Goal: Check status: Check status

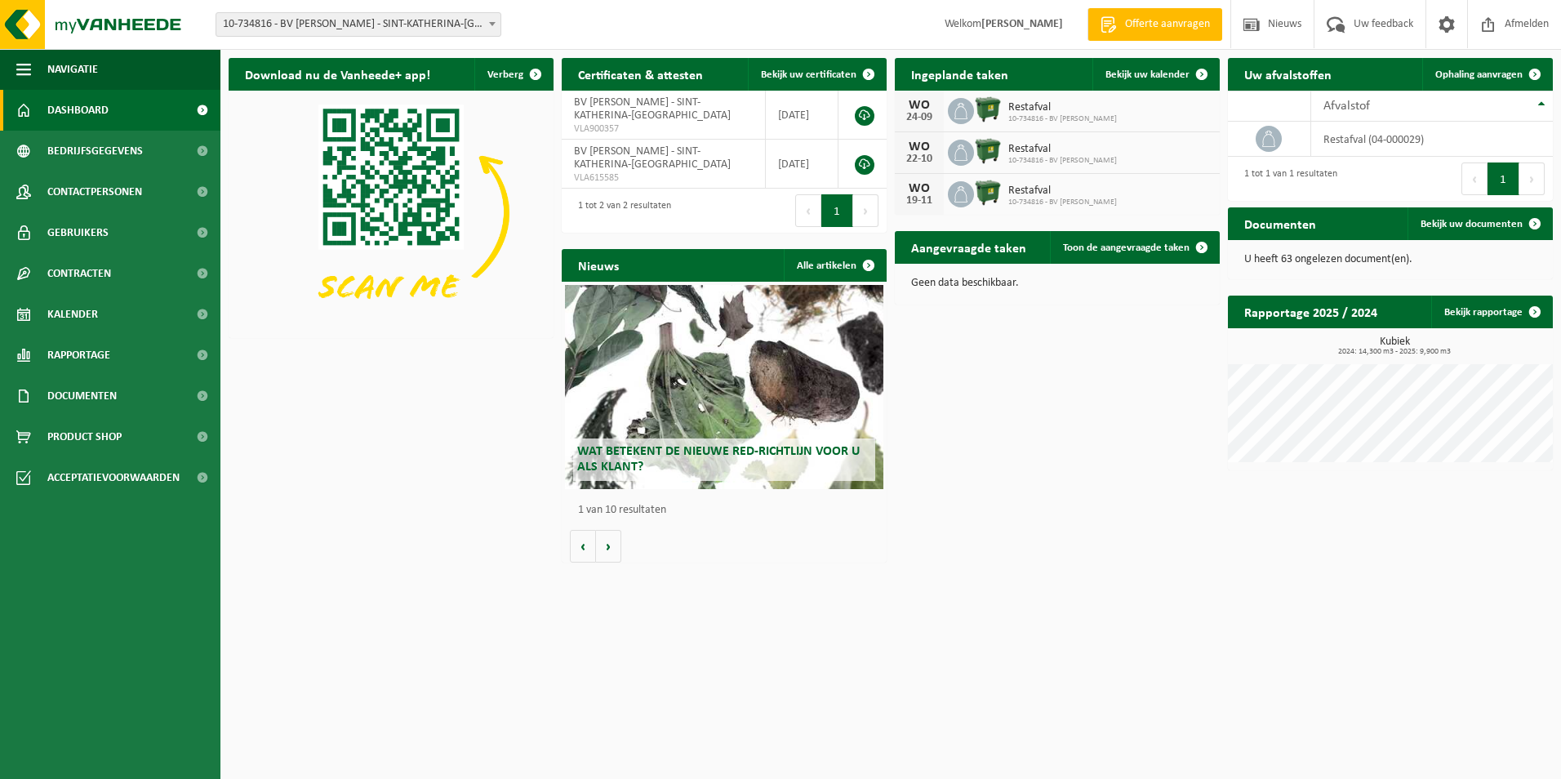
click at [1077, 116] on span "10-734816 - BV [PERSON_NAME]" at bounding box center [1062, 119] width 109 height 10
click at [951, 106] on span at bounding box center [961, 111] width 26 height 26
click at [989, 104] on img at bounding box center [988, 110] width 28 height 28
click at [1145, 73] on span "Bekijk uw kalender" at bounding box center [1147, 74] width 84 height 11
